Goal: Check status: Check status

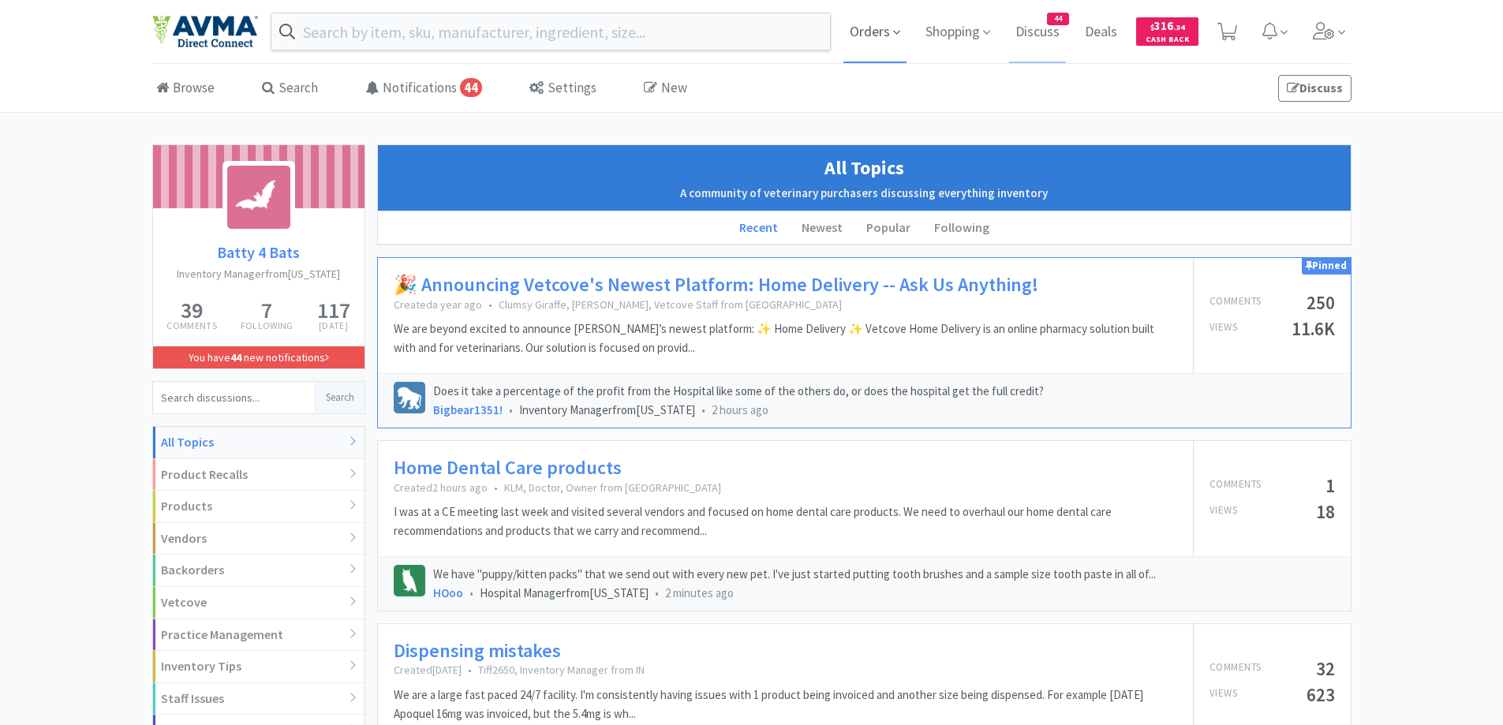
click at [874, 37] on span "Orders" at bounding box center [875, 31] width 63 height 63
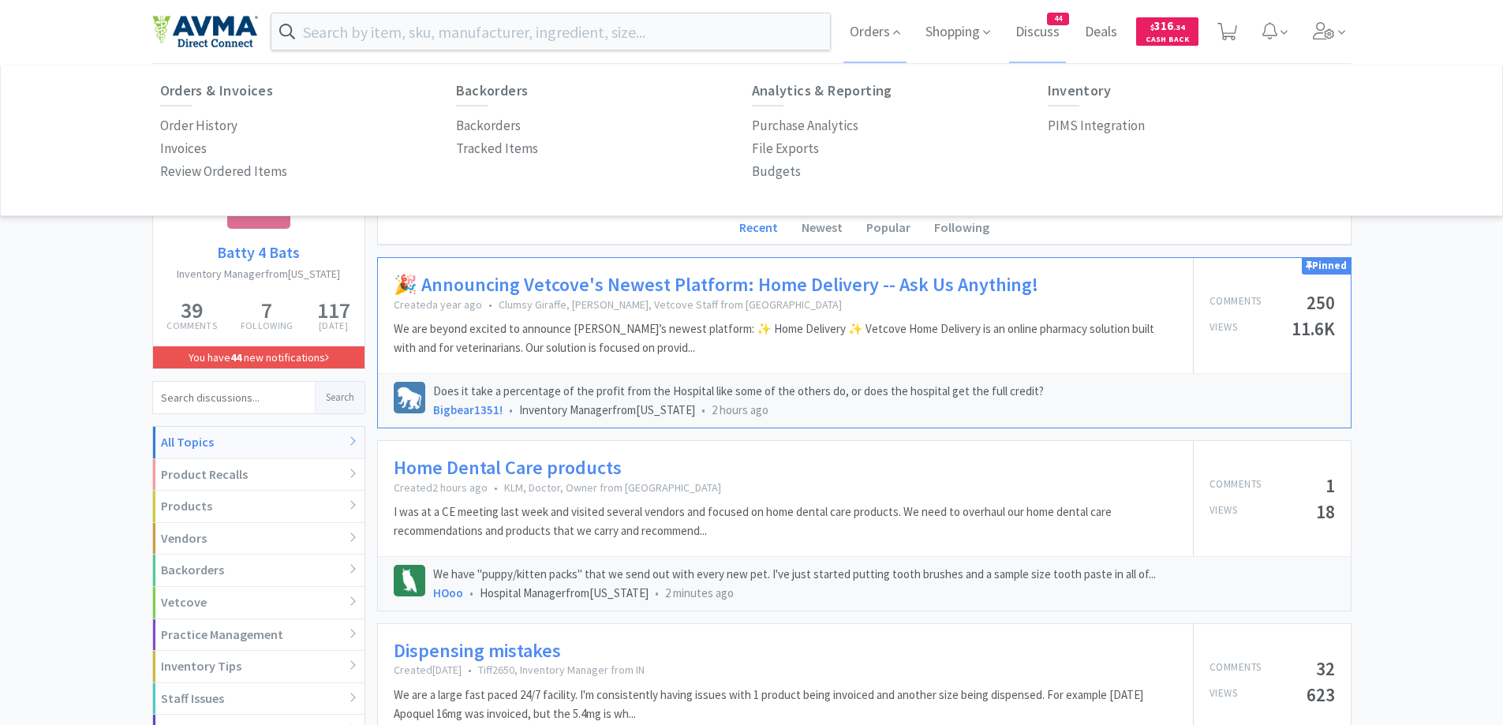
drag, startPoint x: 223, startPoint y: 133, endPoint x: 301, endPoint y: 94, distance: 88.2
click at [223, 134] on p "Order History" at bounding box center [198, 125] width 77 height 21
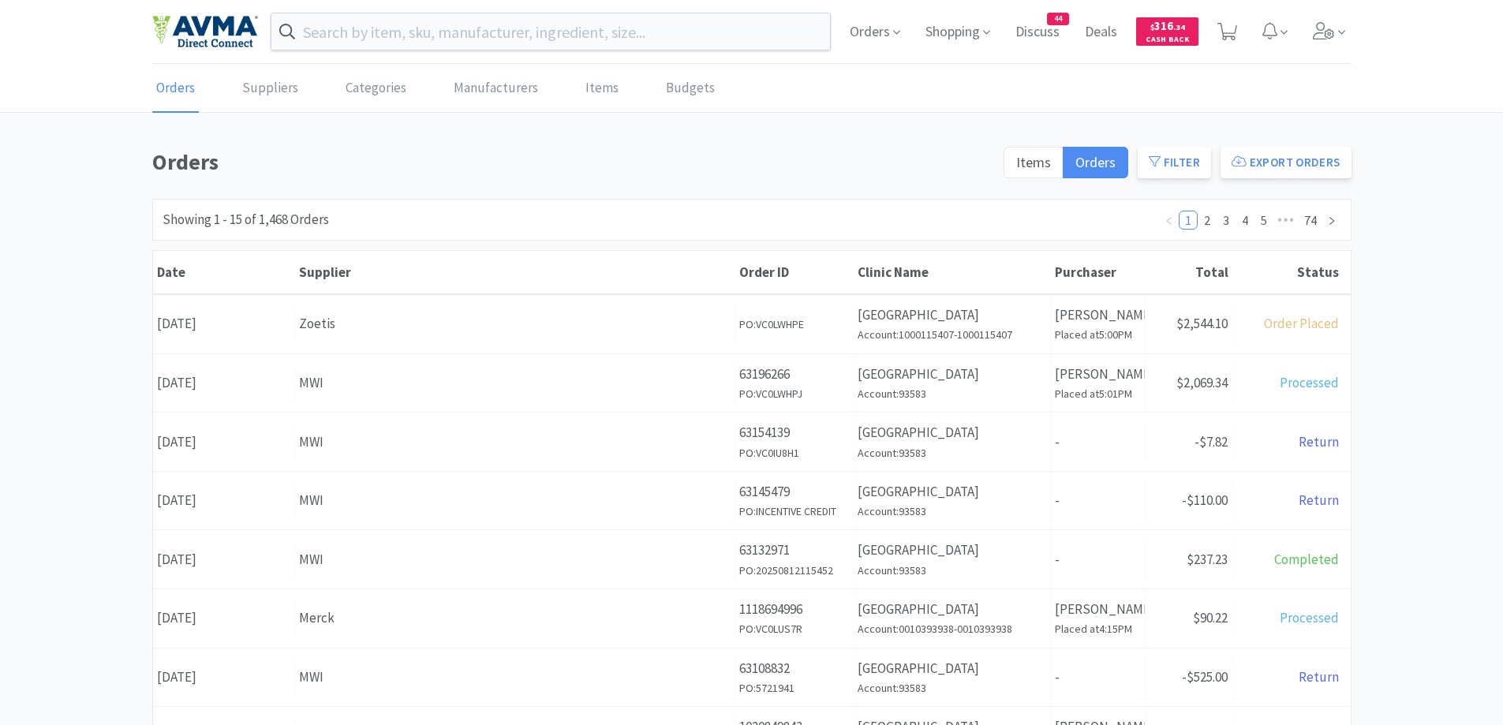
scroll to position [158, 0]
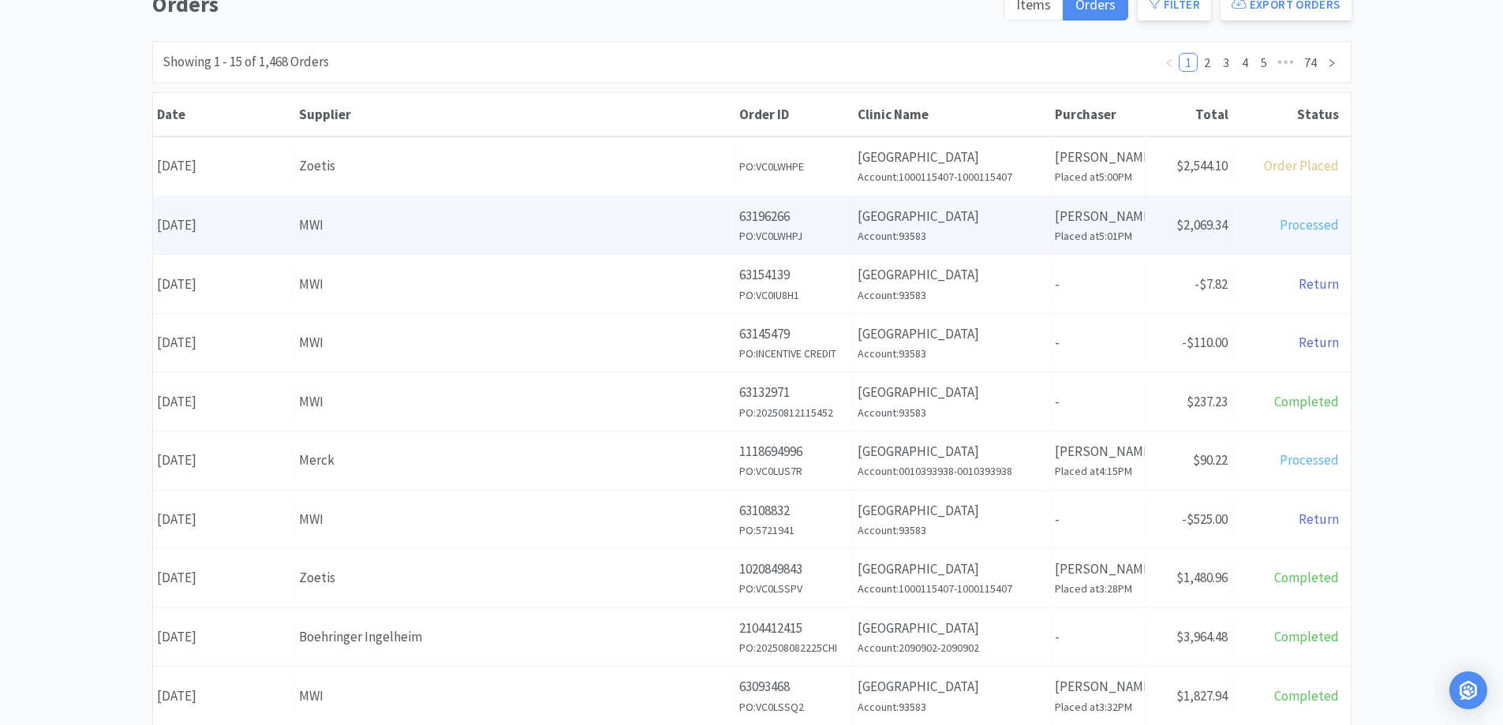
click at [597, 228] on div "MWI" at bounding box center [515, 225] width 432 height 21
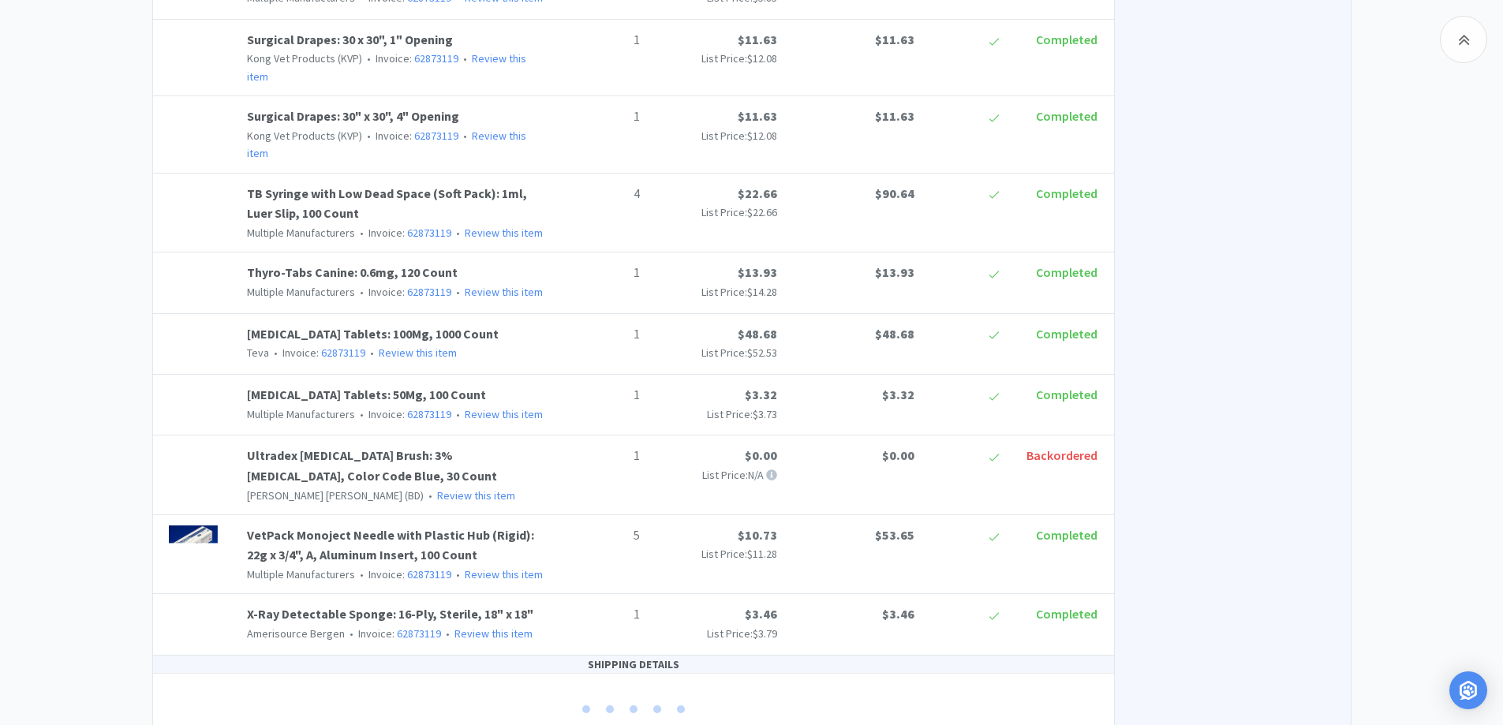
scroll to position [2875, 0]
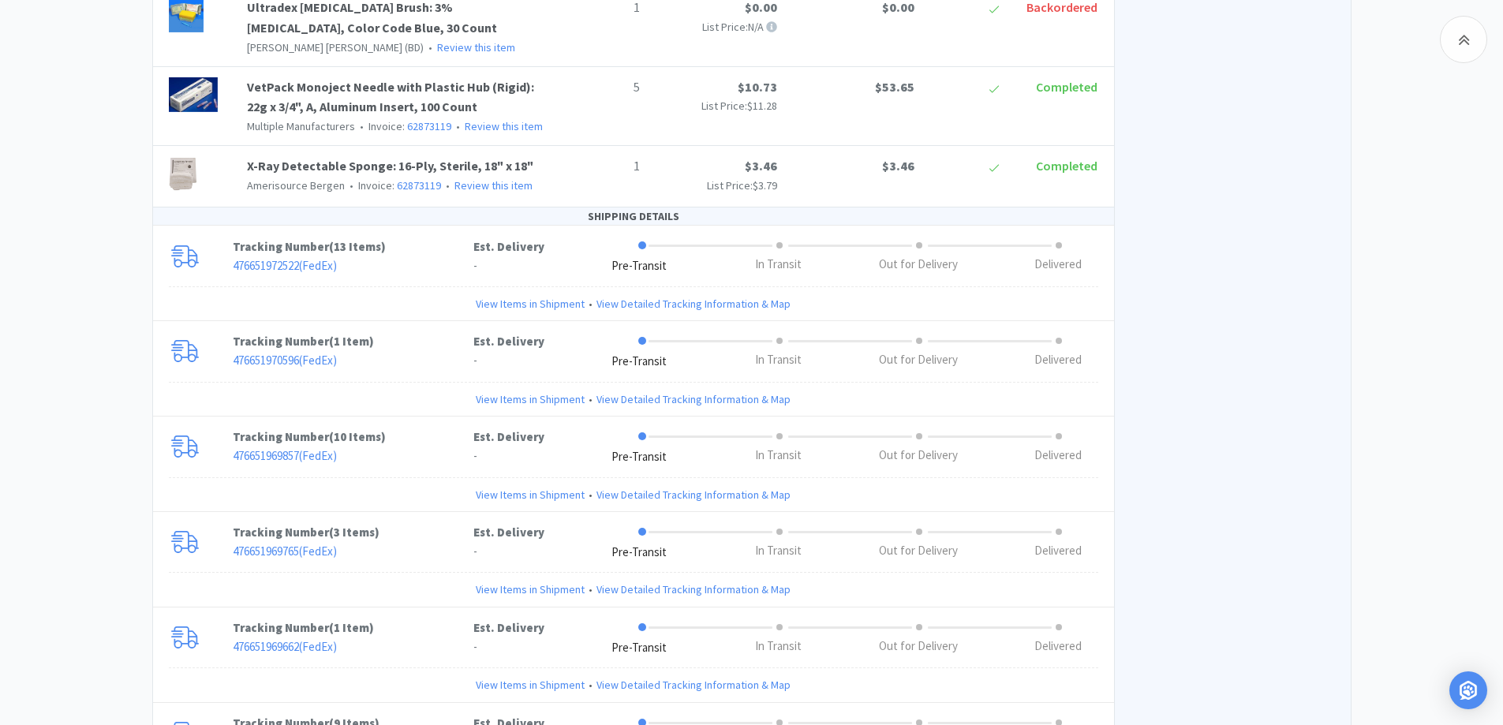
scroll to position [3349, 0]
